Goal: Information Seeking & Learning: Check status

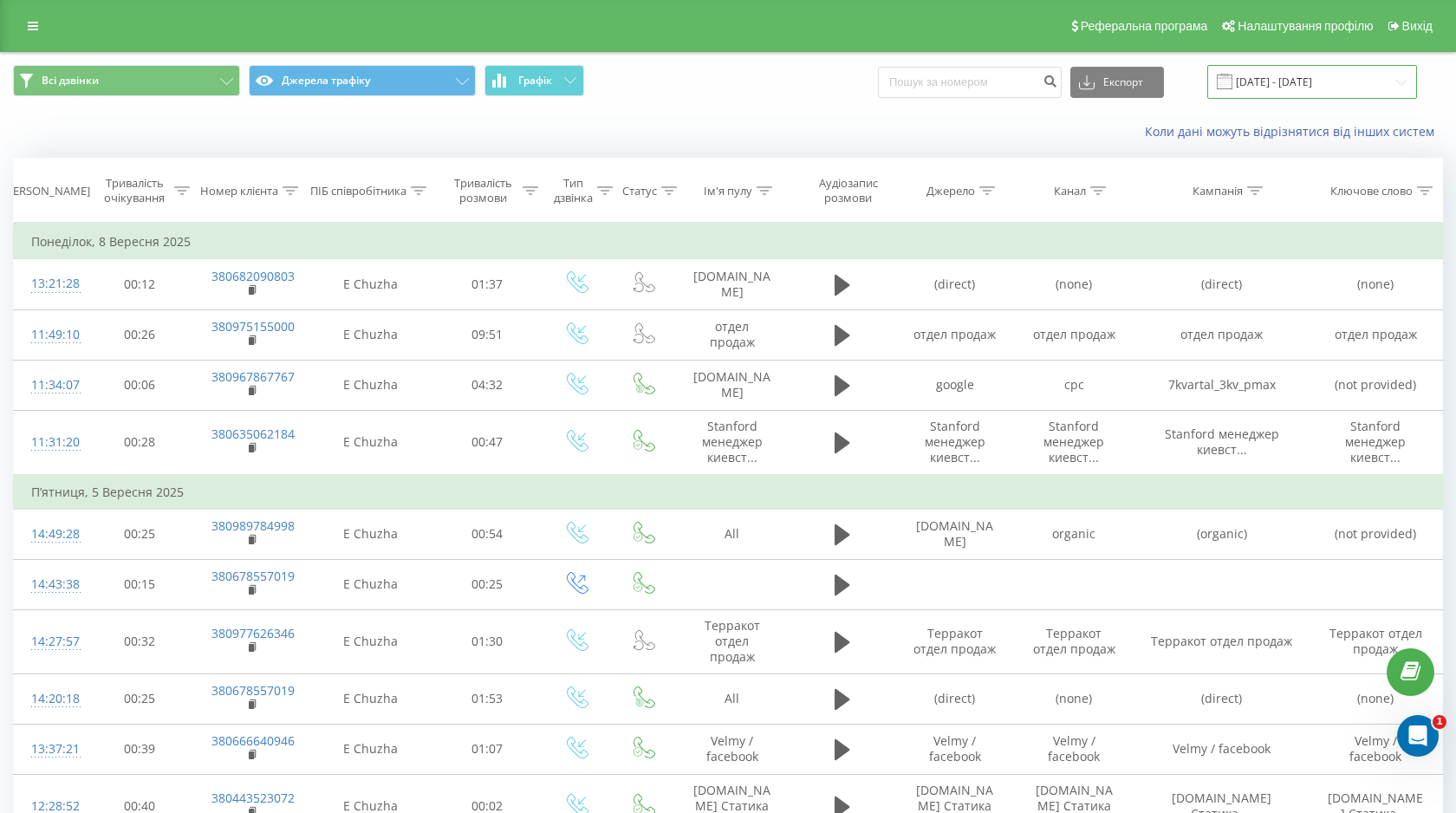
click at [1276, 81] on input "[DATE] - [DATE]" at bounding box center [1311, 82] width 210 height 34
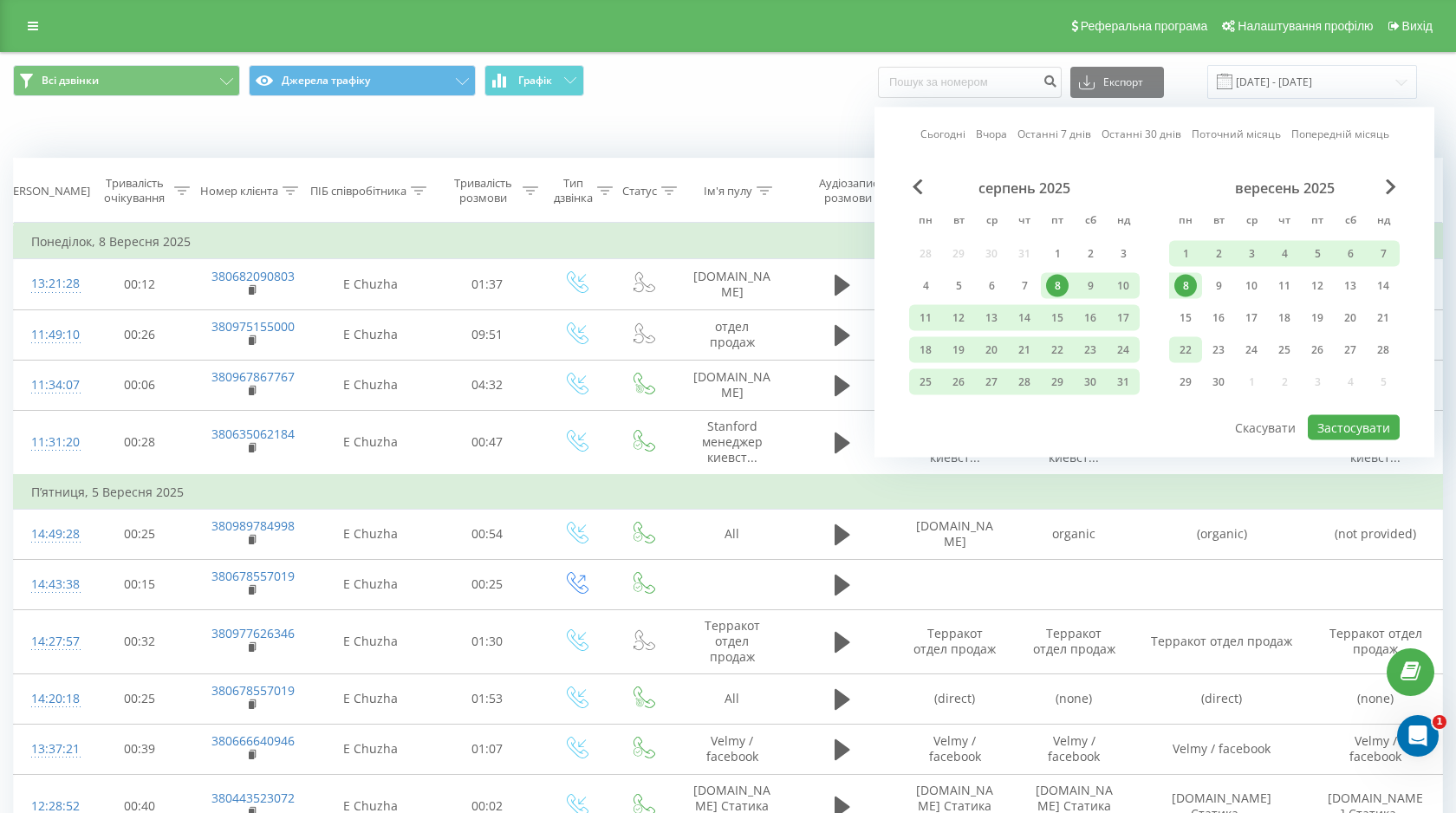
click at [1194, 346] on div "22" at bounding box center [1185, 350] width 23 height 23
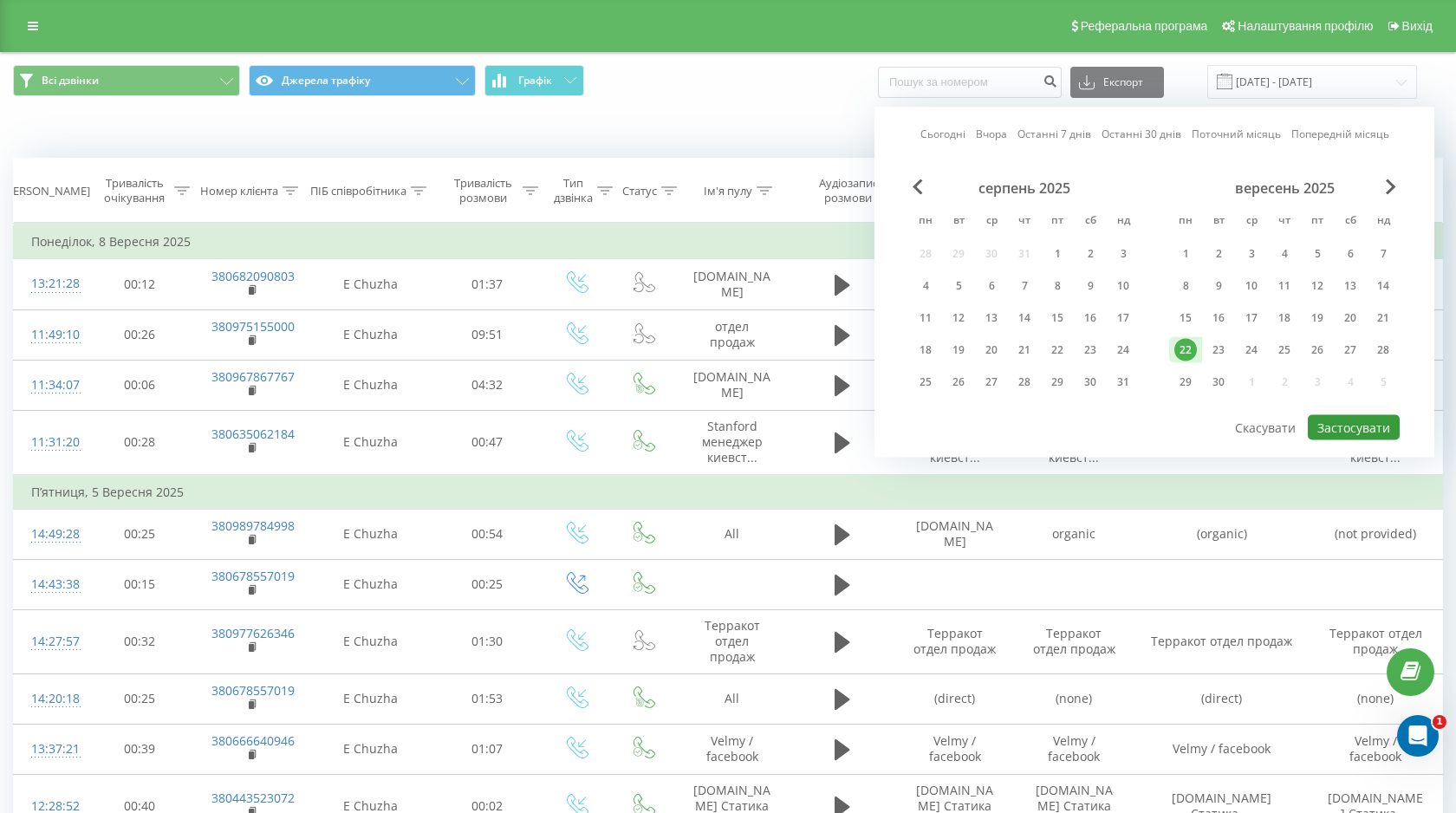
click at [1365, 427] on button "Застосувати" at bounding box center [1353, 428] width 92 height 25
type input "[DATE] - [DATE]"
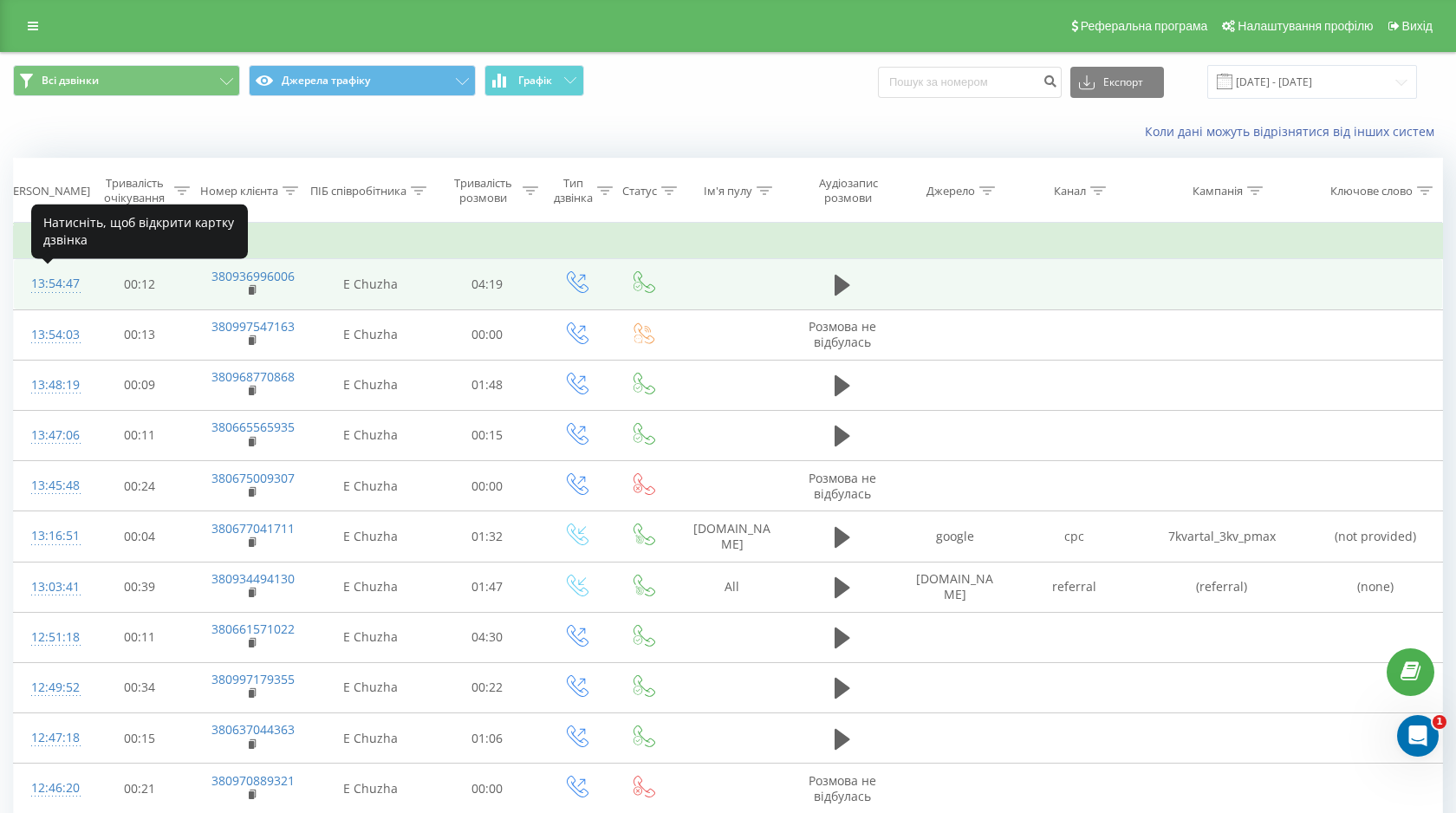
click at [59, 281] on div "13:54:47" at bounding box center [48, 284] width 35 height 34
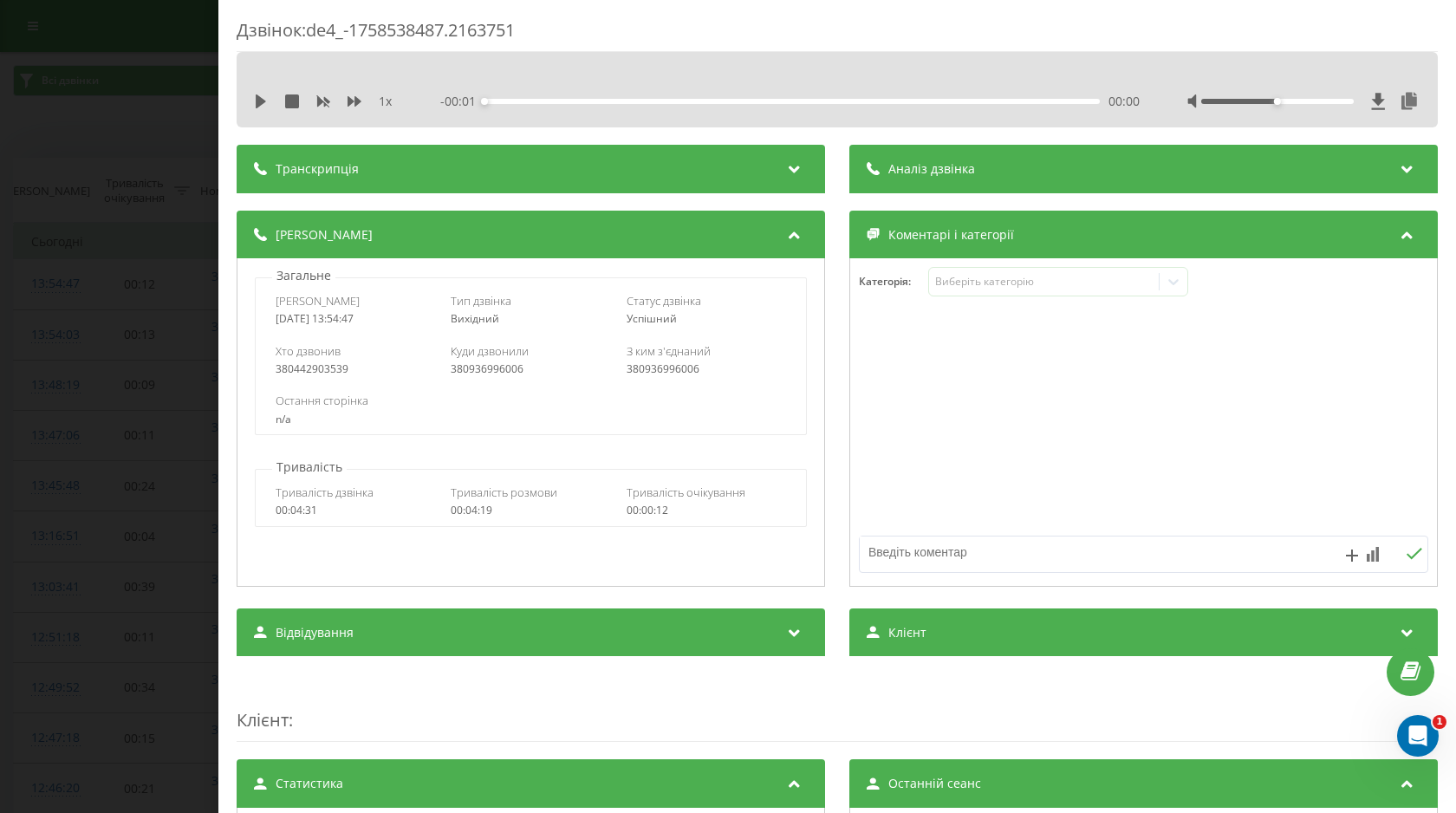
click at [1157, 168] on div "Аналіз дзвінка" at bounding box center [1142, 168] width 588 height 48
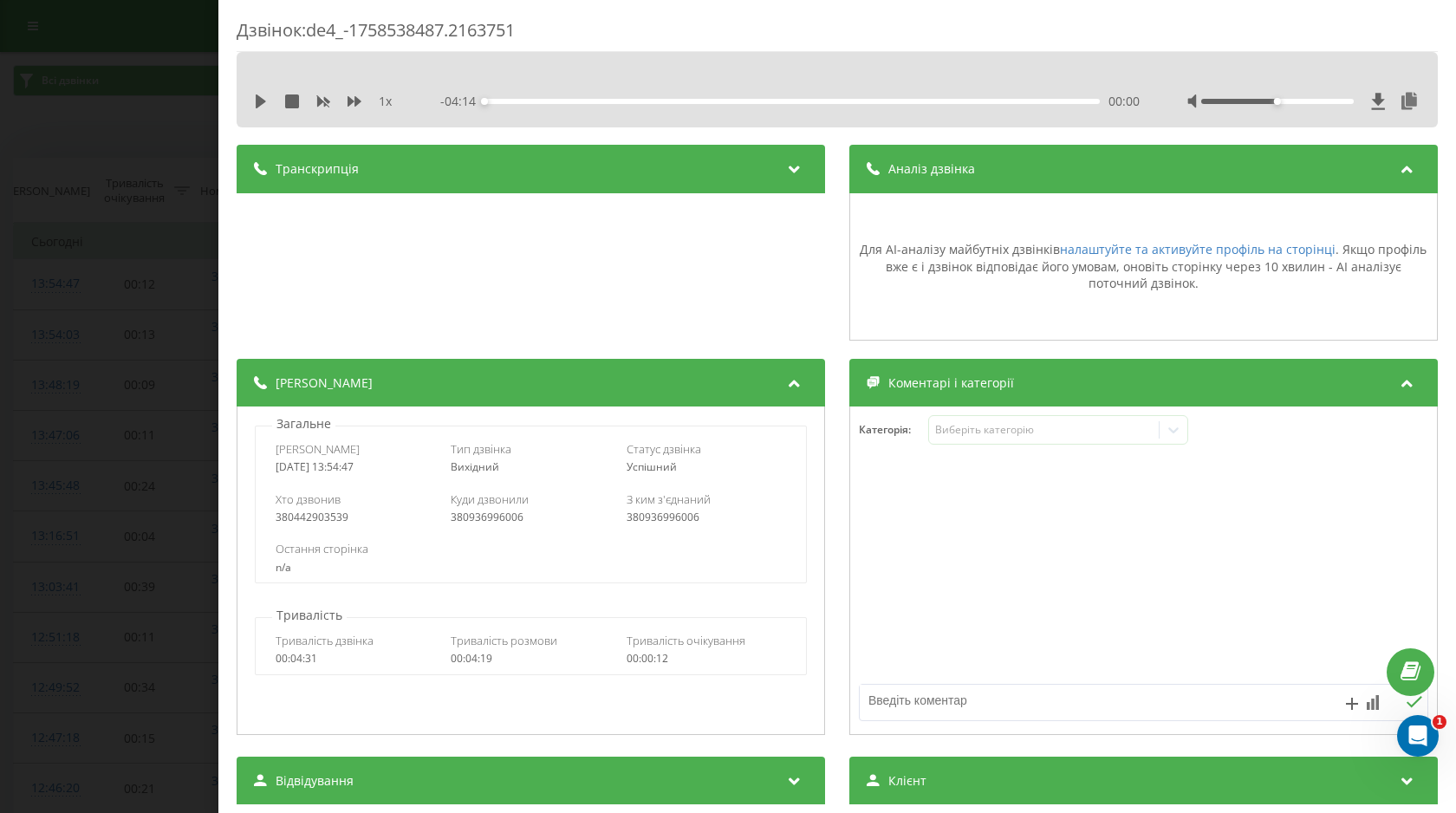
click at [168, 238] on div "Дзвінок : de4_-1758538487.2163751 1 x - 04:14 00:00 00:00 Транскрипція Для AI-а…" at bounding box center [728, 406] width 1456 height 813
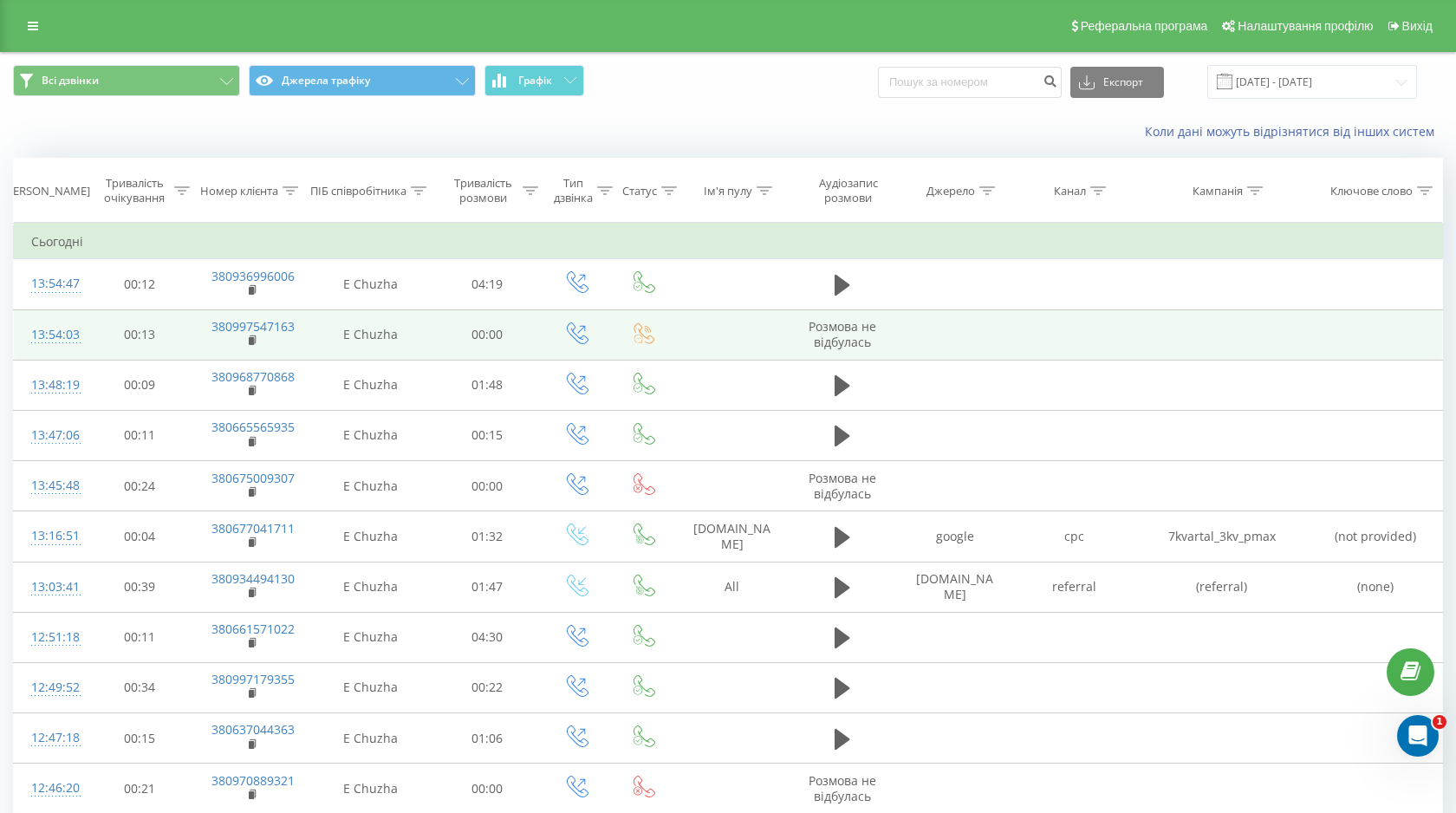
click at [65, 332] on div "13:54:03" at bounding box center [48, 335] width 35 height 34
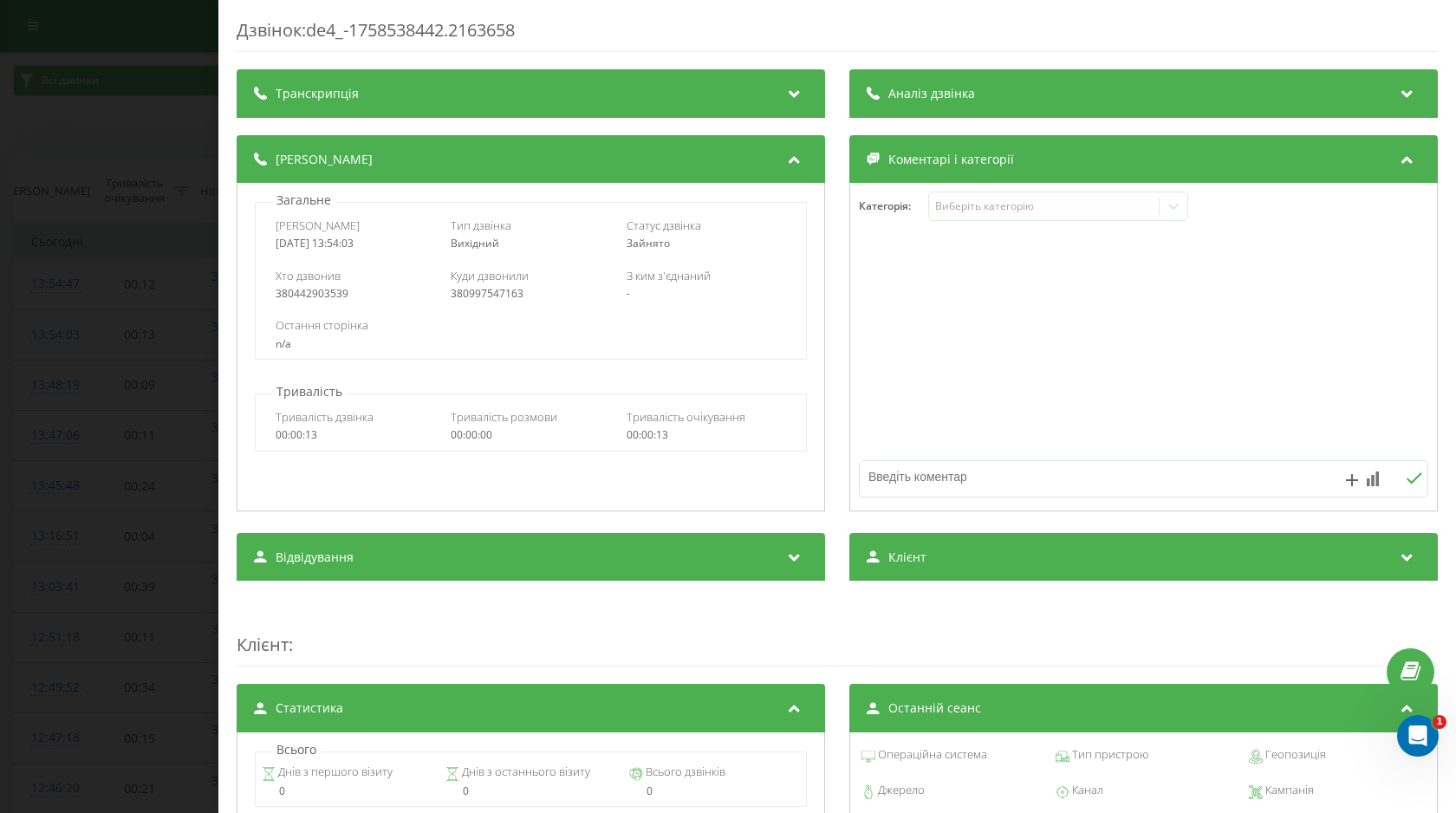
click at [1061, 90] on div "Аналіз дзвінка" at bounding box center [1142, 93] width 588 height 48
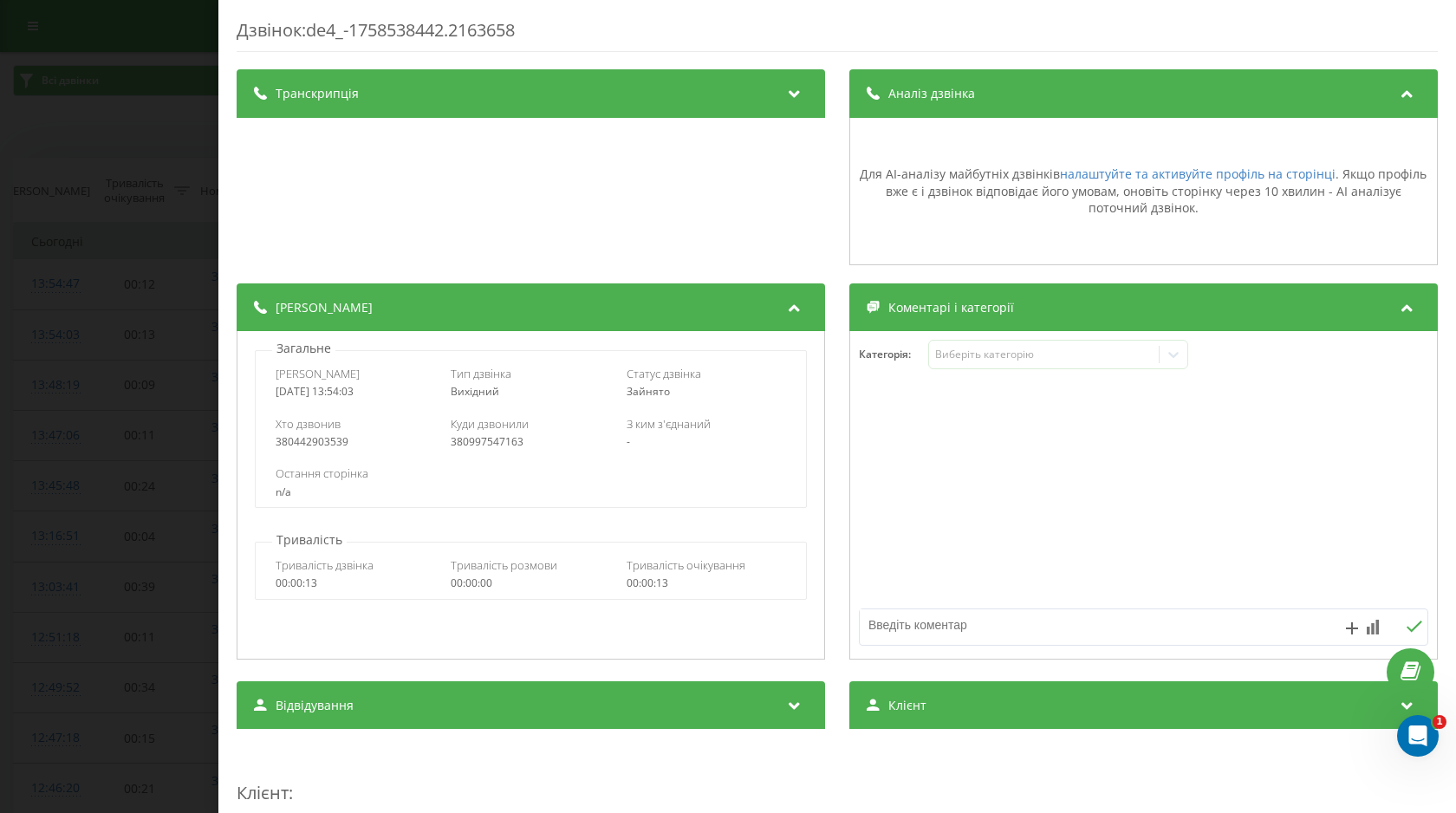
click at [159, 380] on div "Дзвінок : de4_-1758538442.2163658 Транскрипція Для AI-аналізу майбутніх дзвінкі…" at bounding box center [728, 406] width 1456 height 813
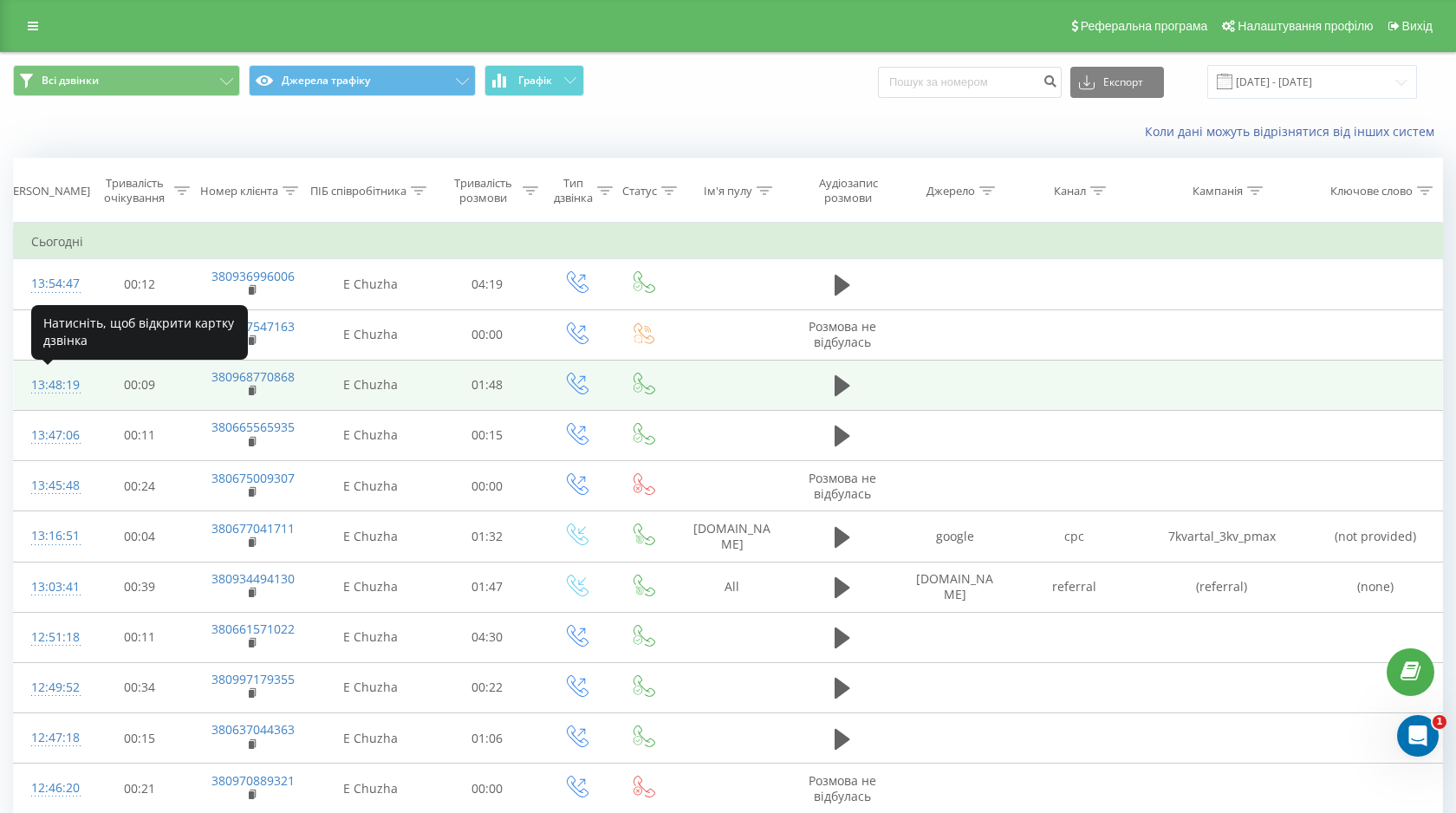
click at [61, 385] on div "13:48:19" at bounding box center [48, 385] width 35 height 34
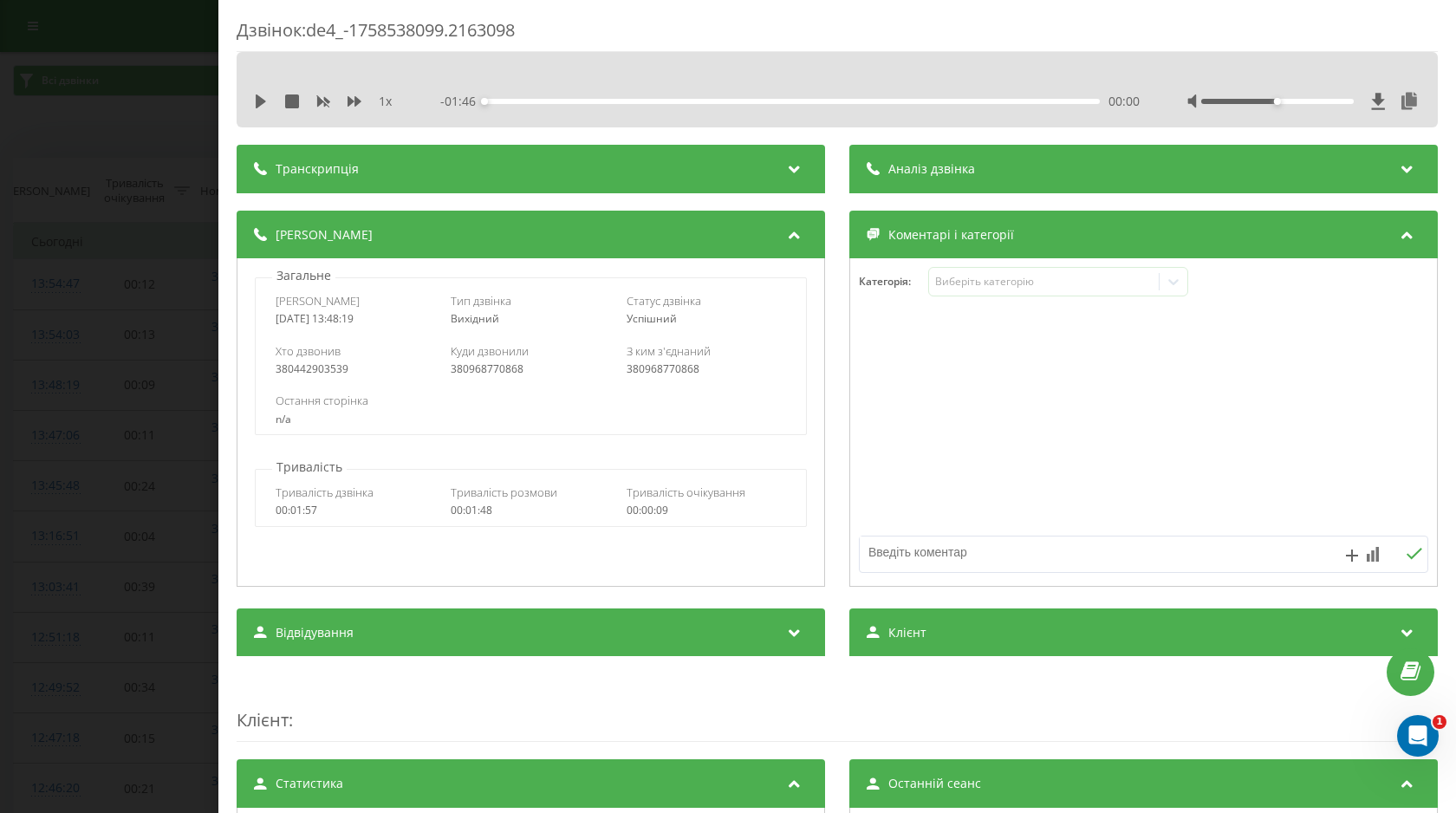
click at [1091, 186] on div "Аналіз дзвінка" at bounding box center [1142, 168] width 588 height 48
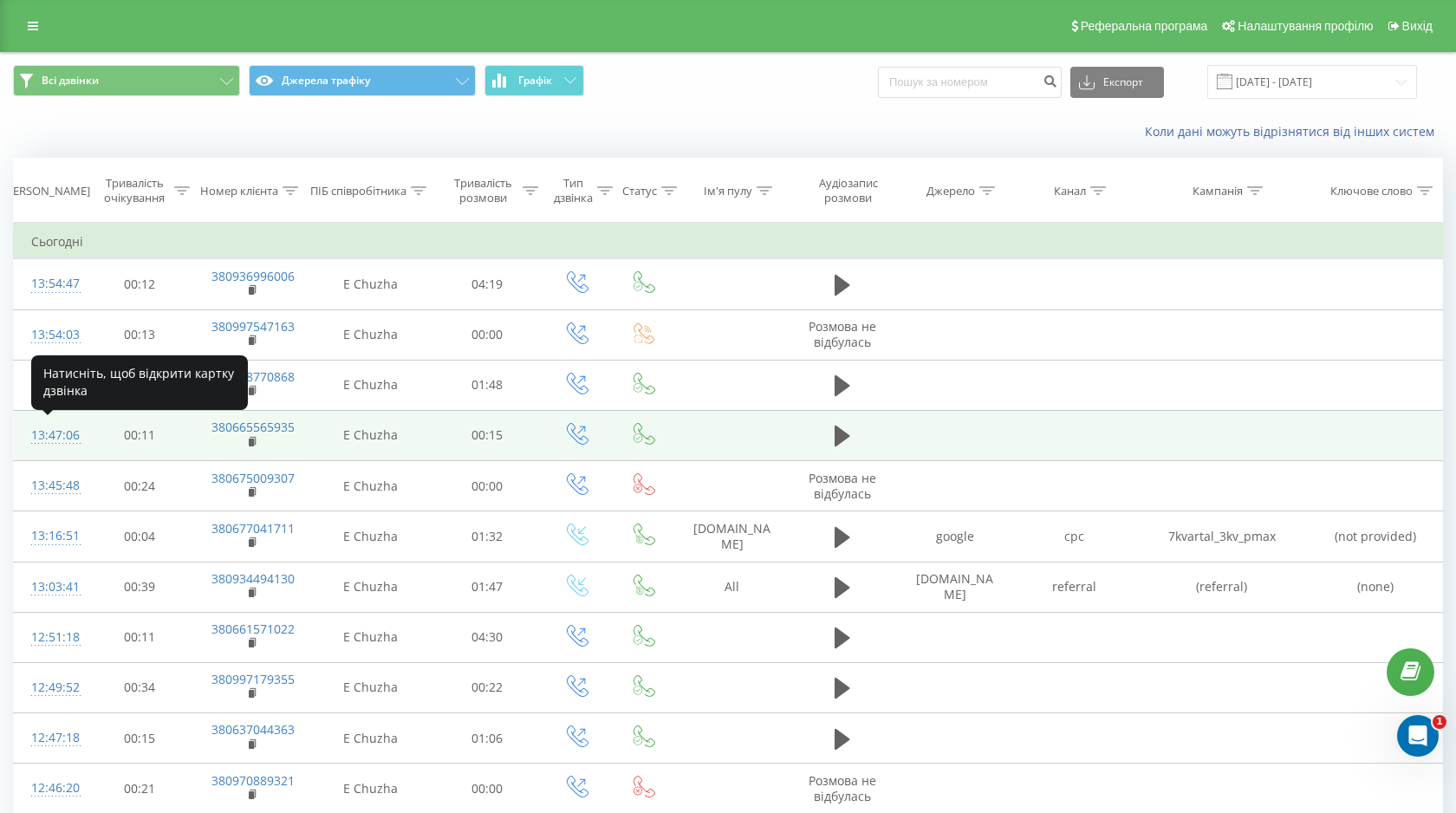
click at [66, 433] on div "13:47:06" at bounding box center [48, 436] width 35 height 34
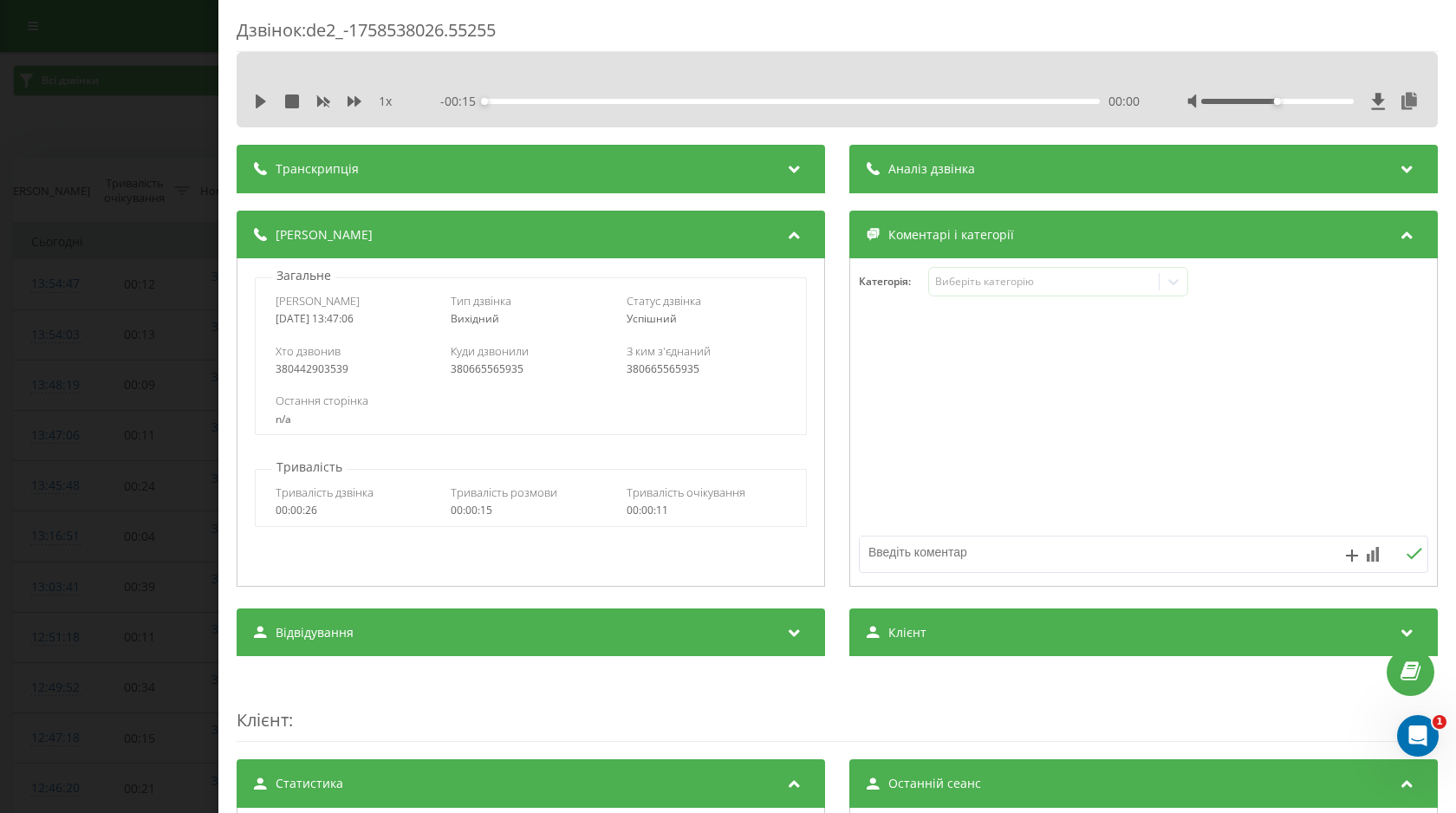
click at [1204, 166] on div "Аналіз дзвінка" at bounding box center [1142, 168] width 588 height 48
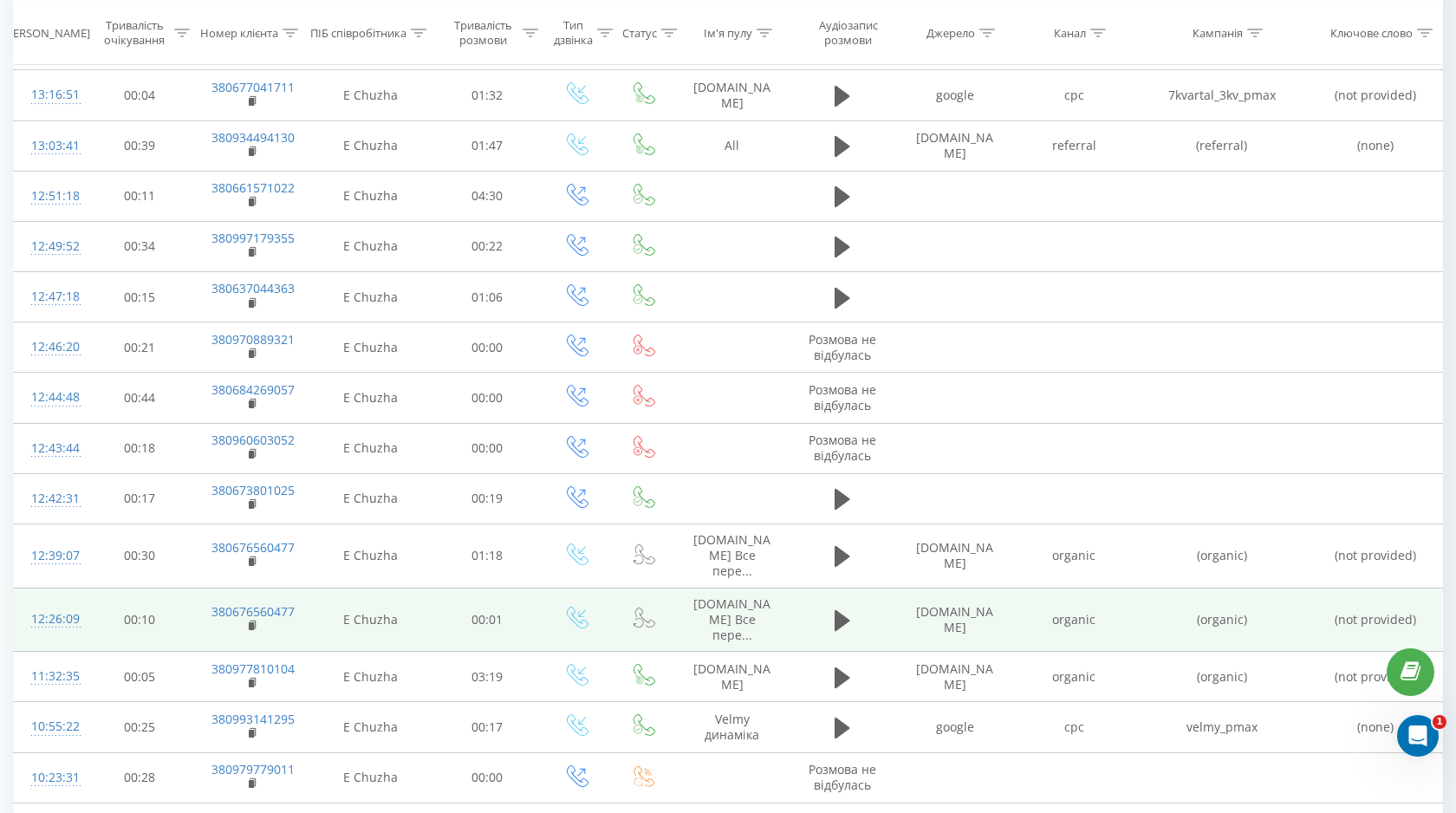
scroll to position [570, 0]
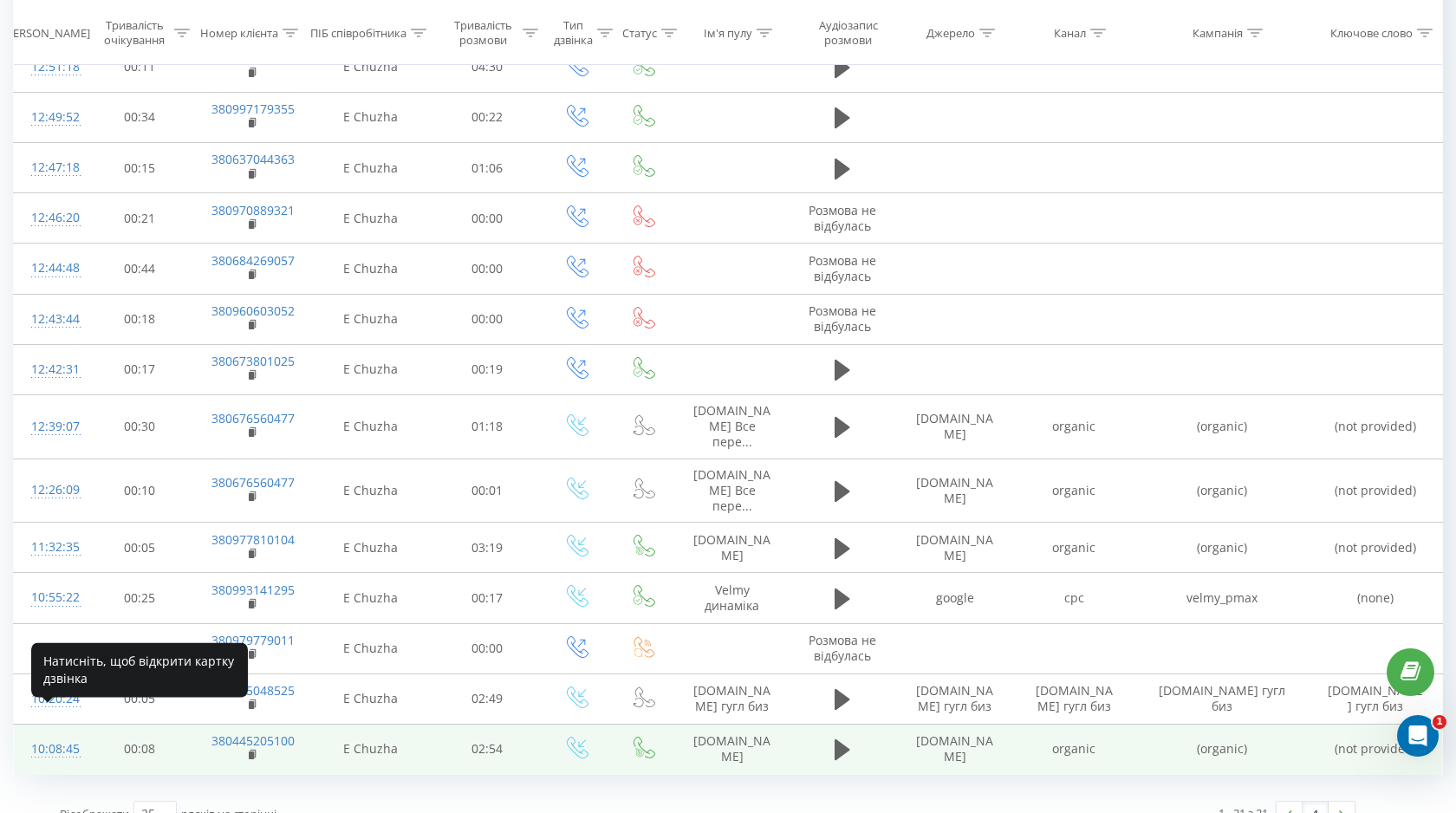
click at [66, 733] on div "10:08:45" at bounding box center [48, 749] width 35 height 34
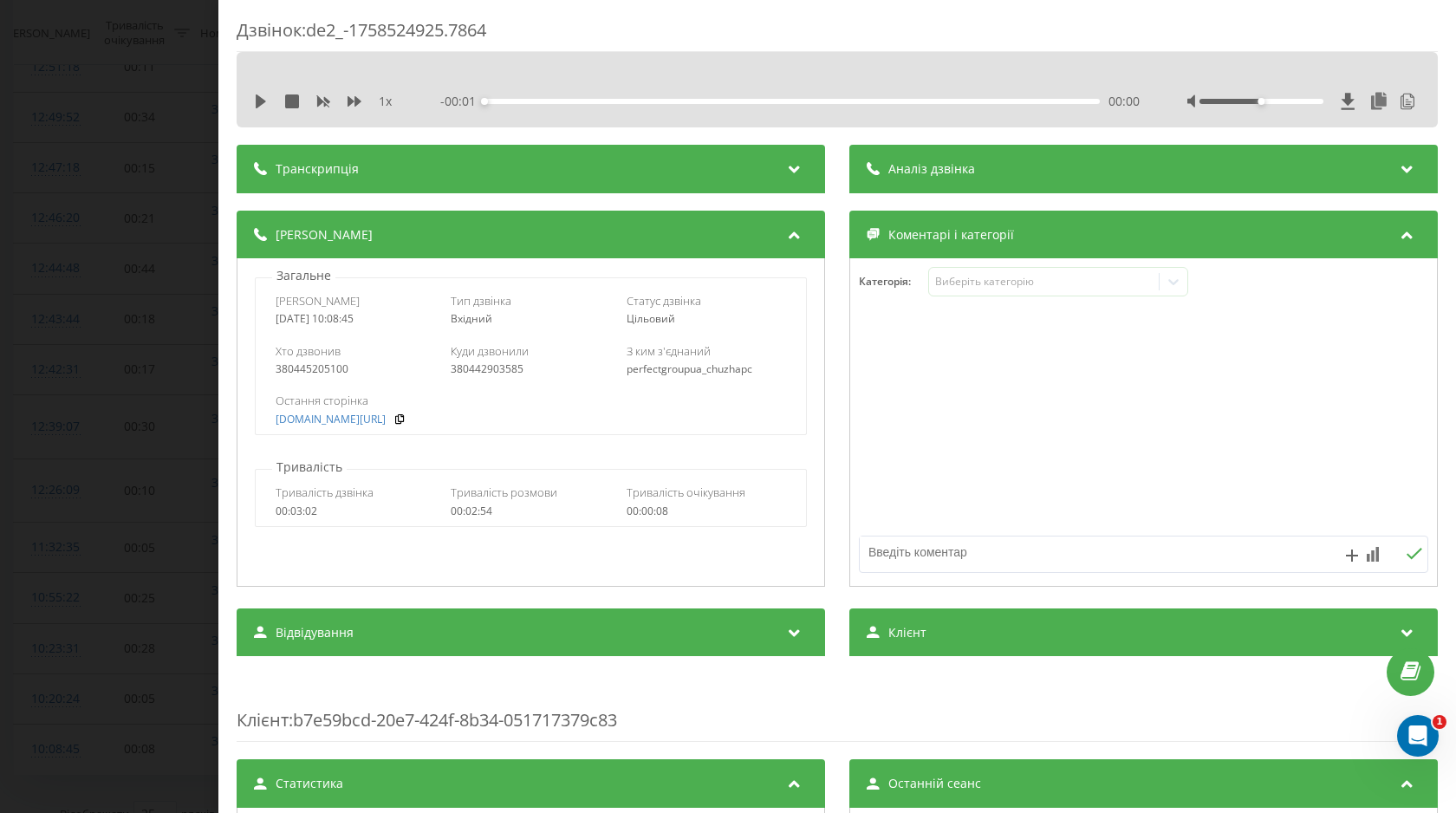
click at [867, 171] on icon at bounding box center [873, 168] width 13 height 13
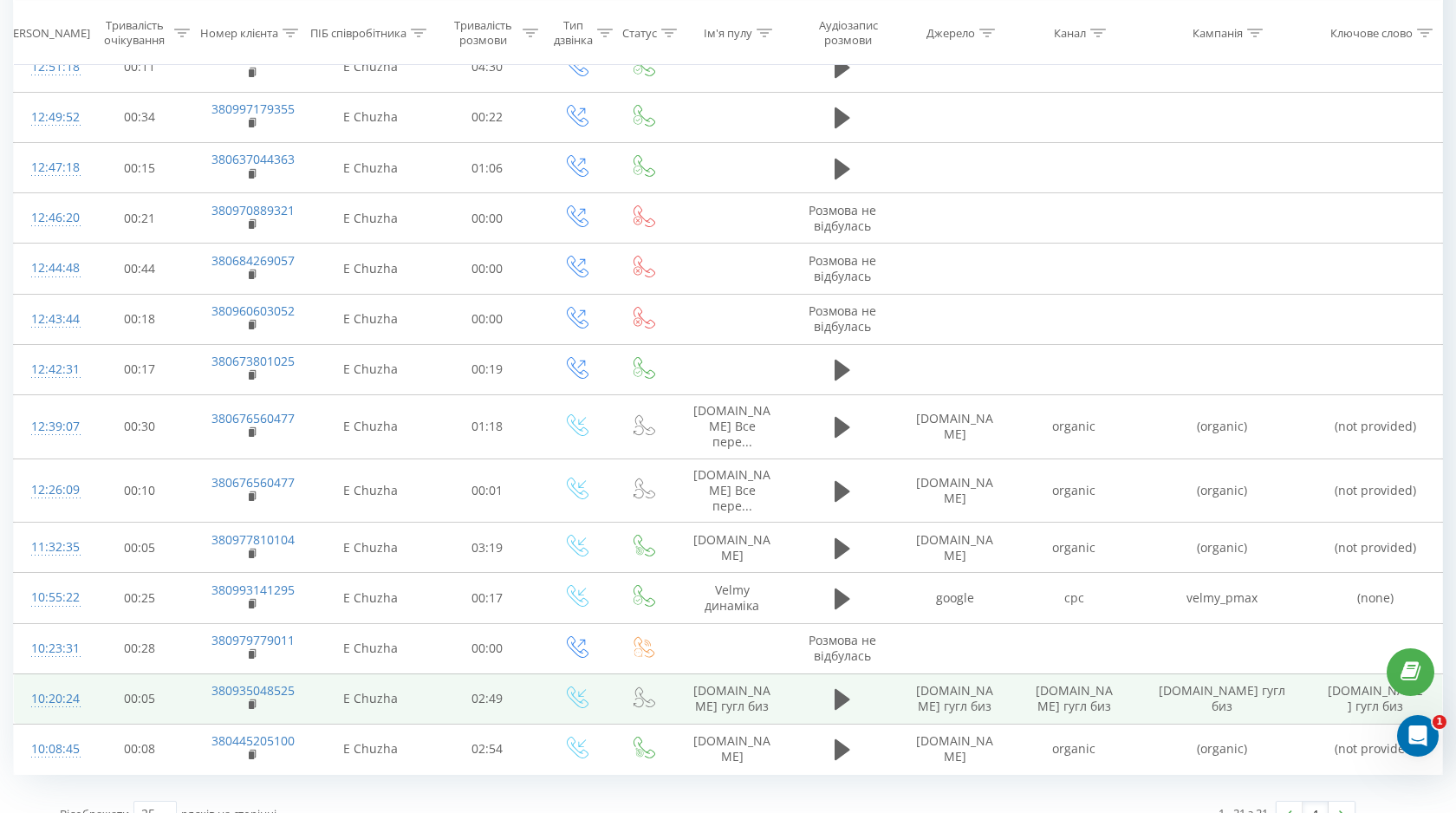
click at [63, 682] on div "10:20:24" at bounding box center [48, 698] width 35 height 34
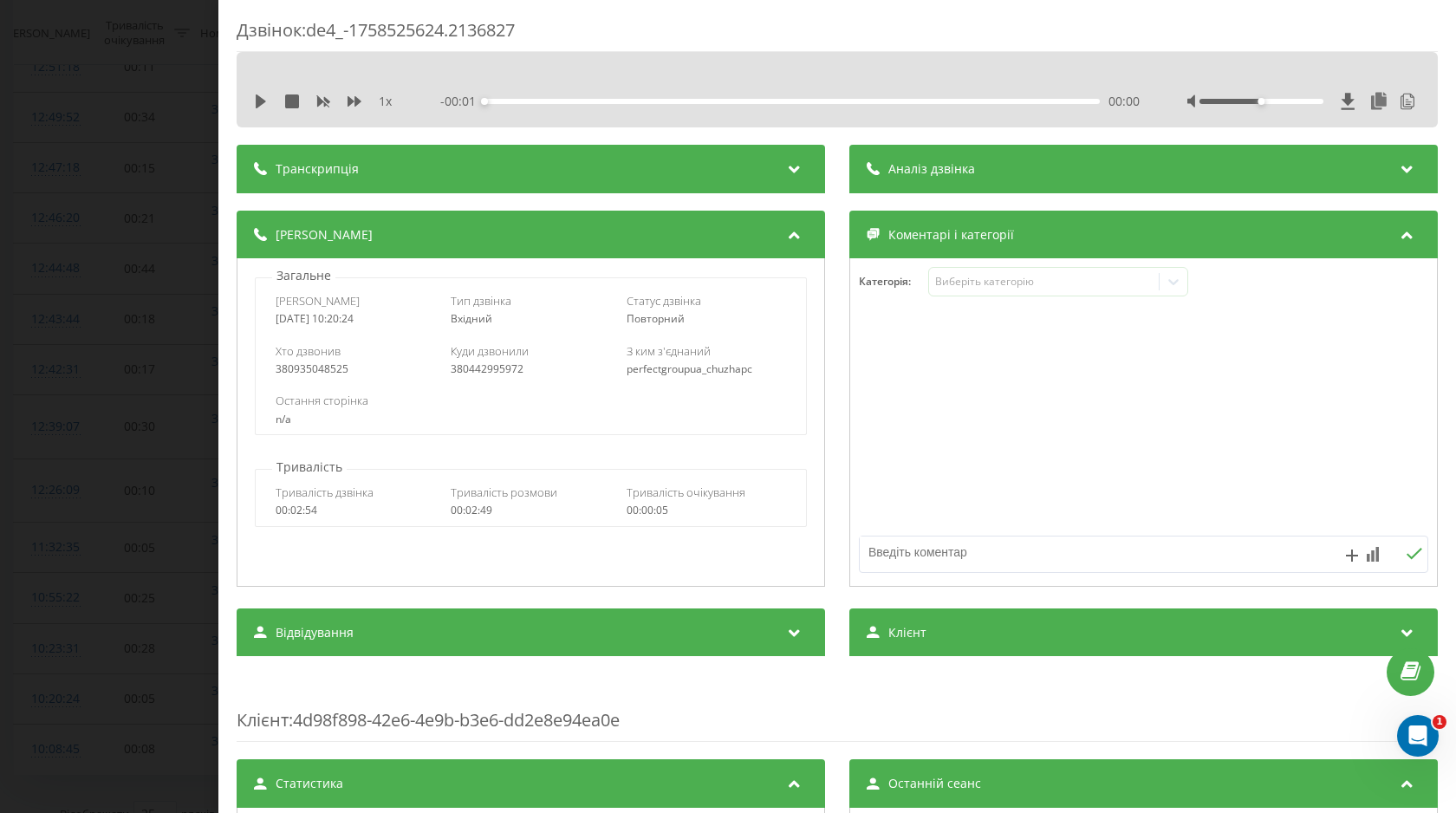
click at [1124, 166] on div "Аналіз дзвінка" at bounding box center [1142, 168] width 588 height 48
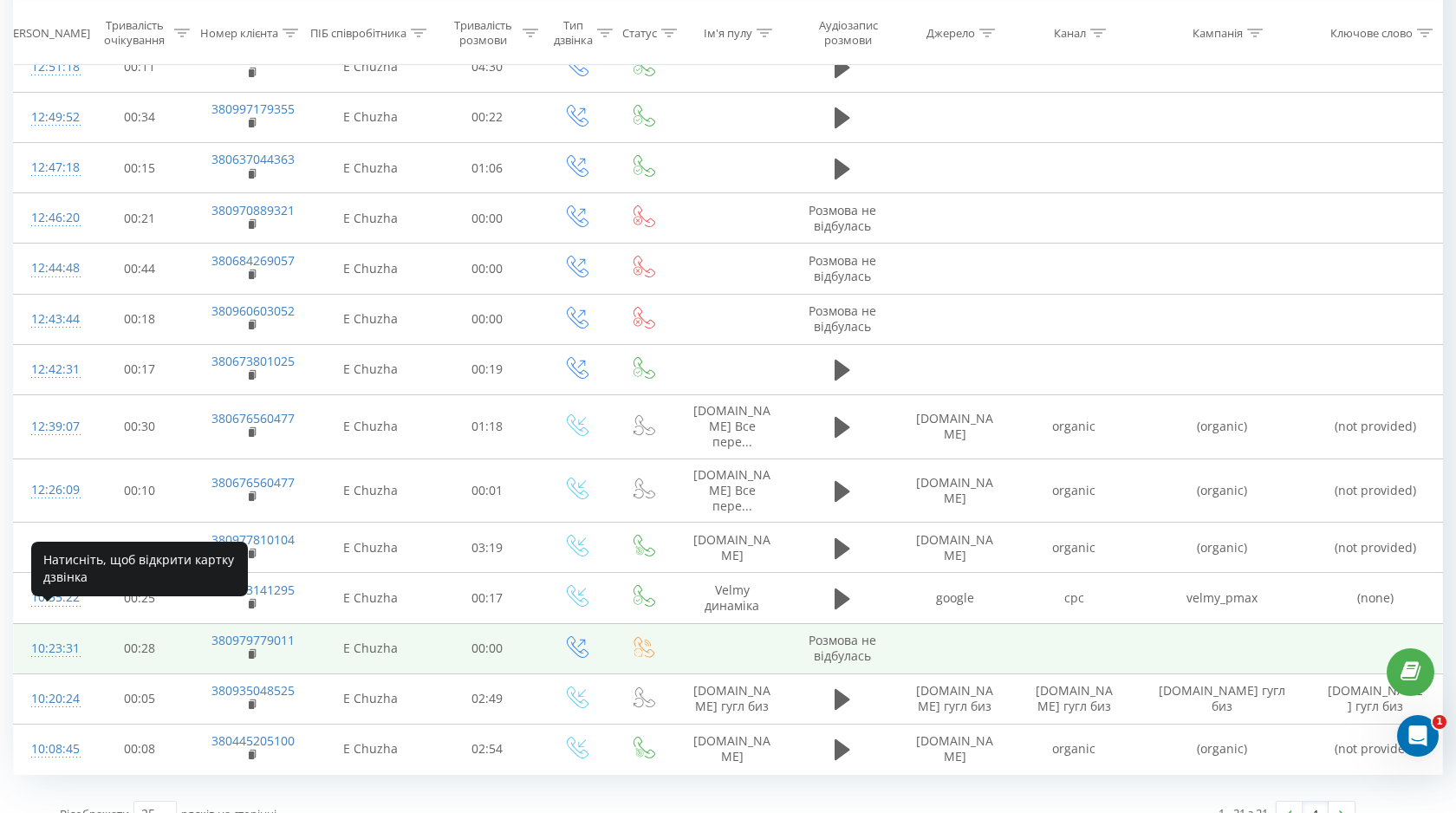
click at [49, 632] on div "10:23:31" at bounding box center [48, 648] width 35 height 34
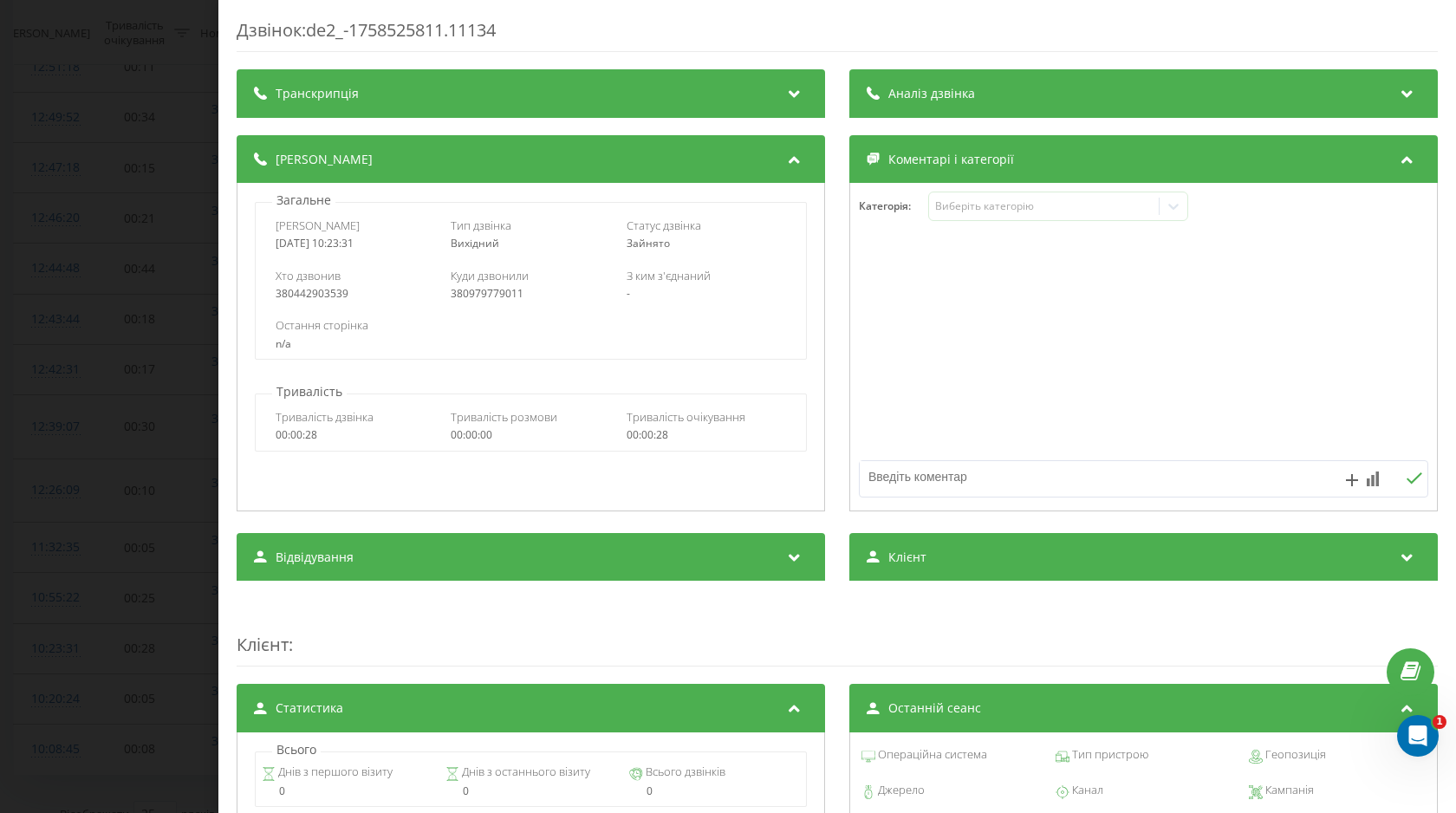
click at [1162, 111] on div "Аналіз дзвінка" at bounding box center [1142, 93] width 588 height 48
